Goal: Navigation & Orientation: Find specific page/section

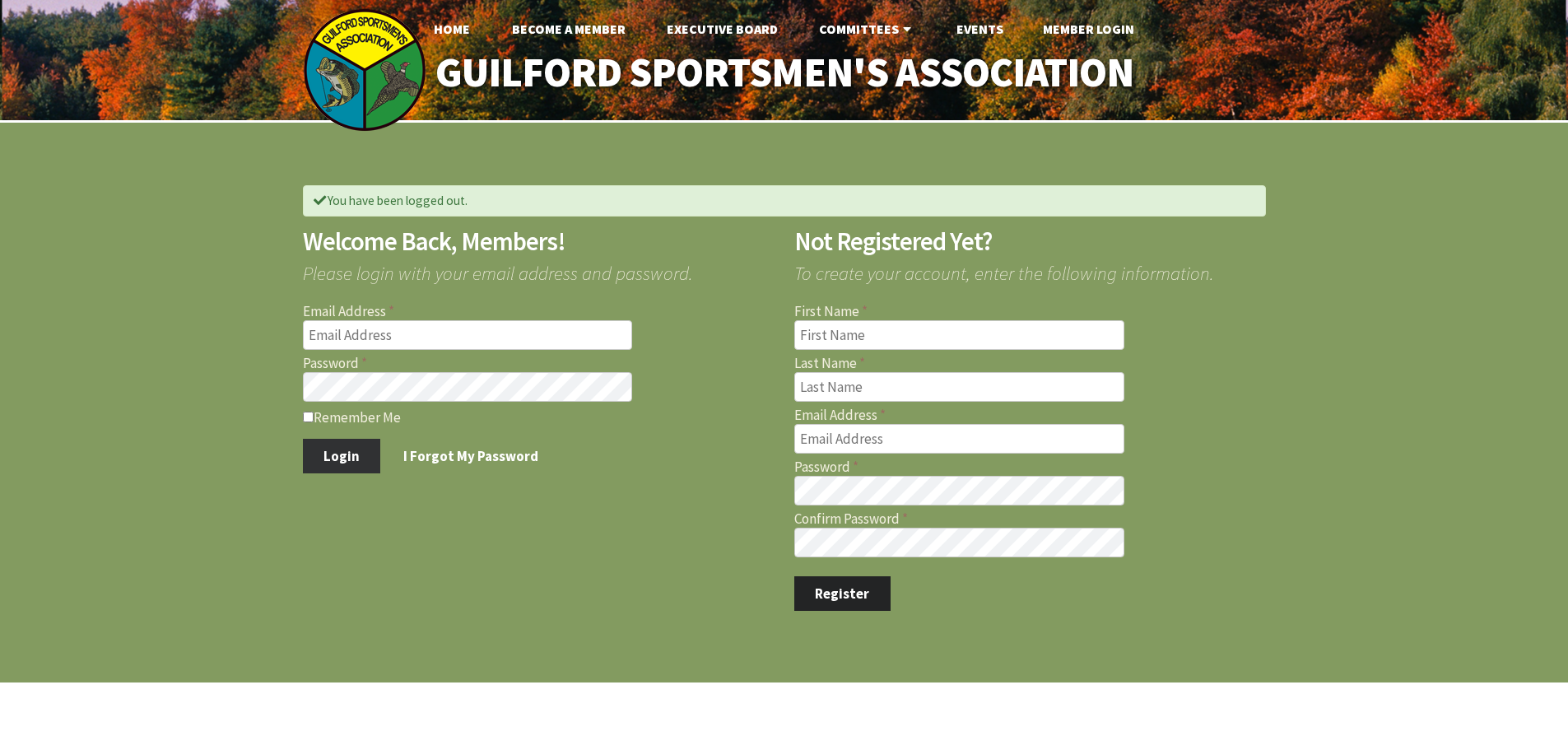
type input "jfdambra@comcast.net"
click at [351, 462] on button "Login" at bounding box center [341, 456] width 78 height 35
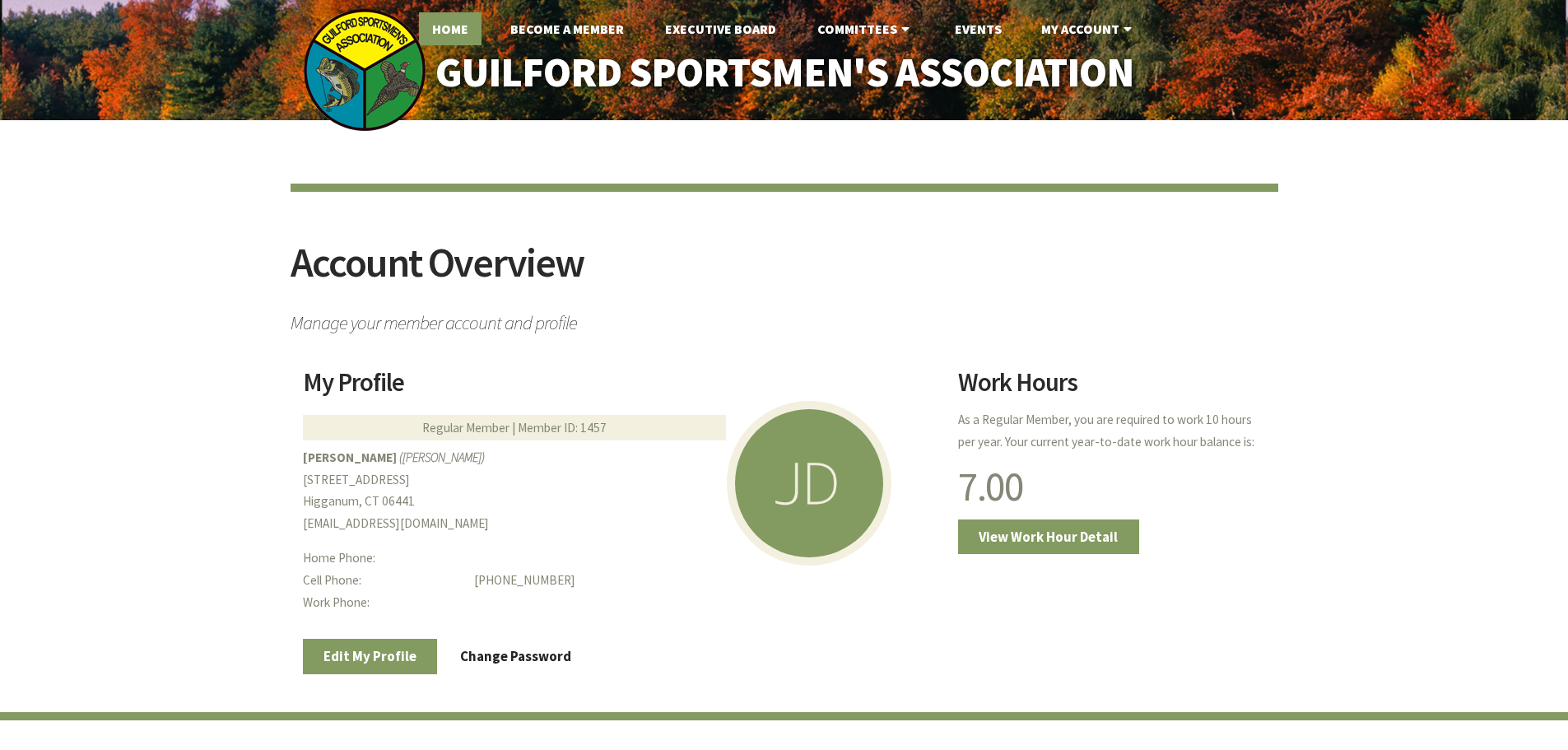
click at [448, 30] on link "Home" at bounding box center [450, 29] width 62 height 33
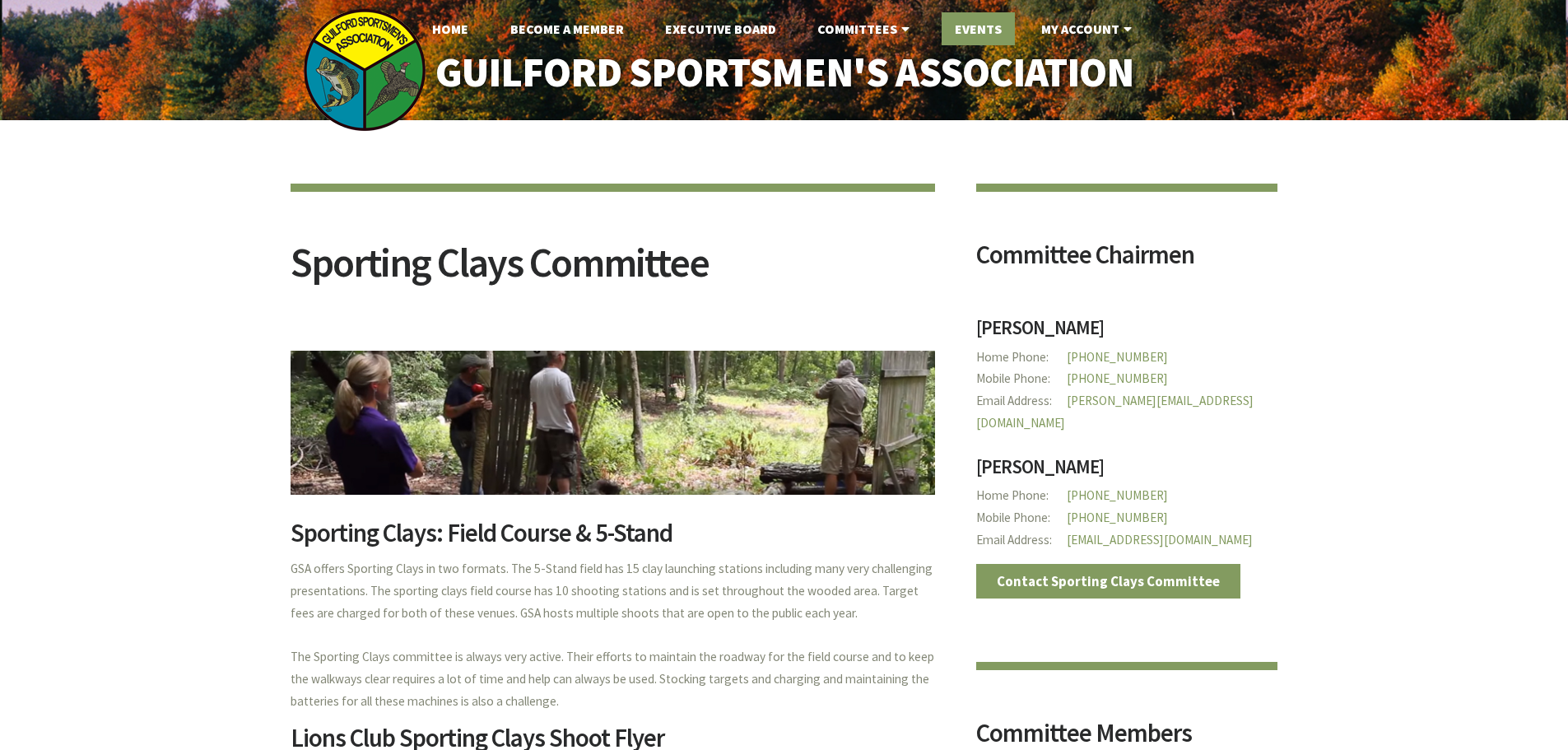
click at [969, 28] on link "Events" at bounding box center [978, 29] width 73 height 33
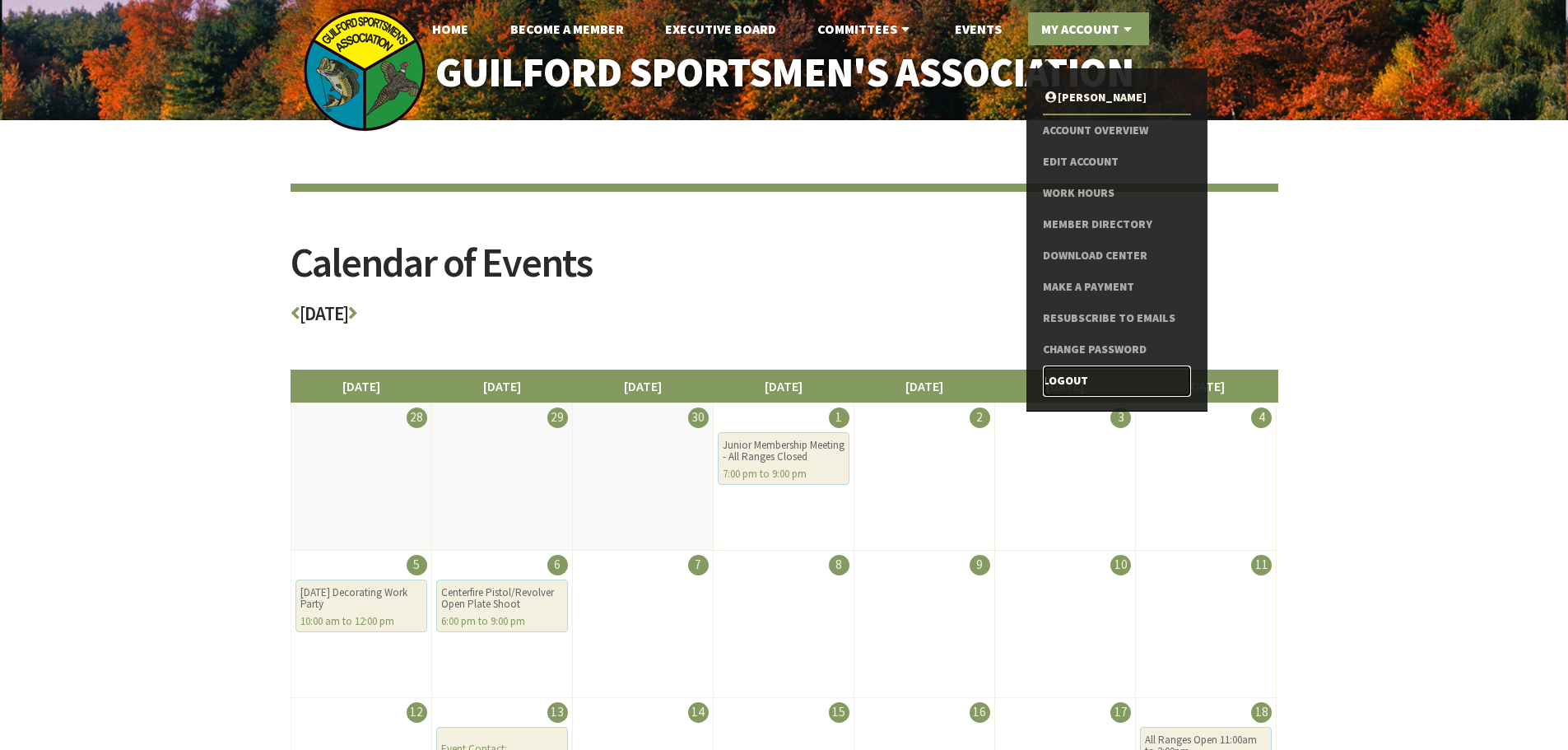
click at [1071, 382] on link "Logout" at bounding box center [1116, 380] width 147 height 32
